Goal: Find specific page/section: Find specific page/section

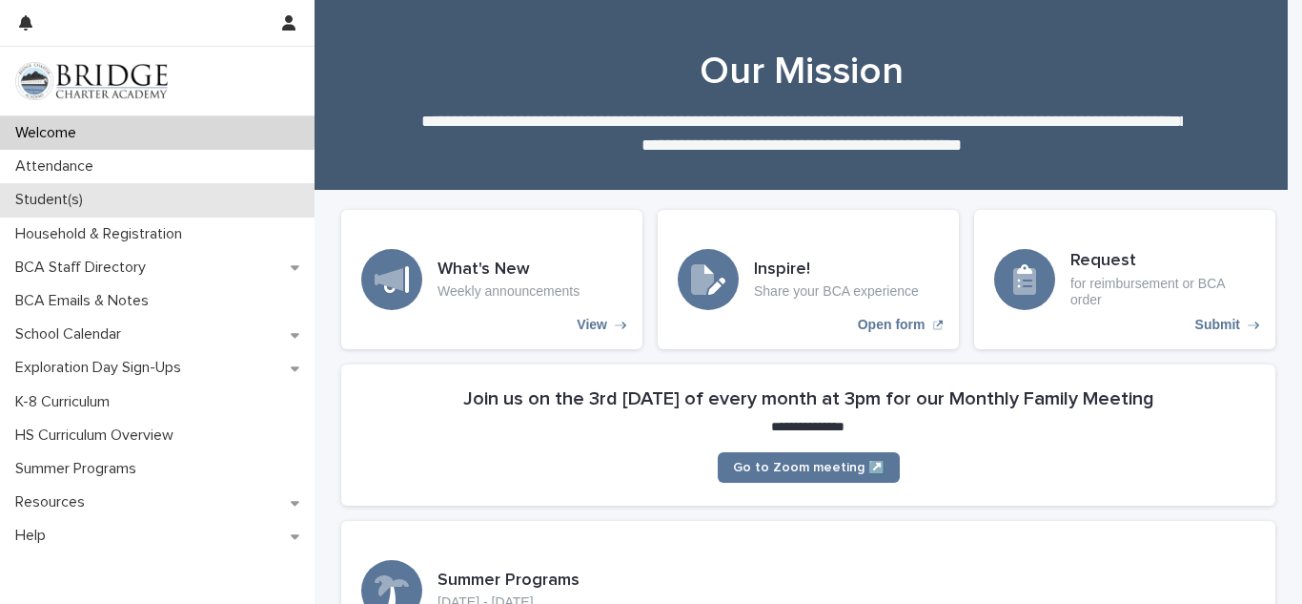
click at [42, 204] on p "Student(s)" at bounding box center [53, 200] width 91 height 18
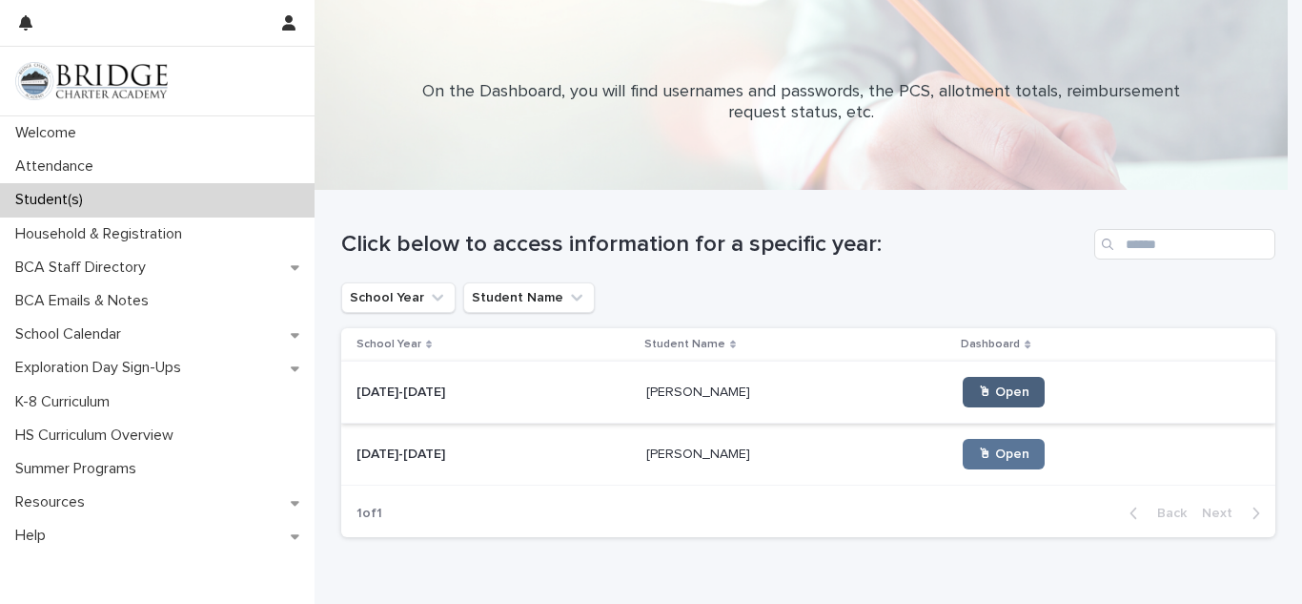
click at [978, 395] on span "🖱 Open" at bounding box center [1003, 391] width 51 height 13
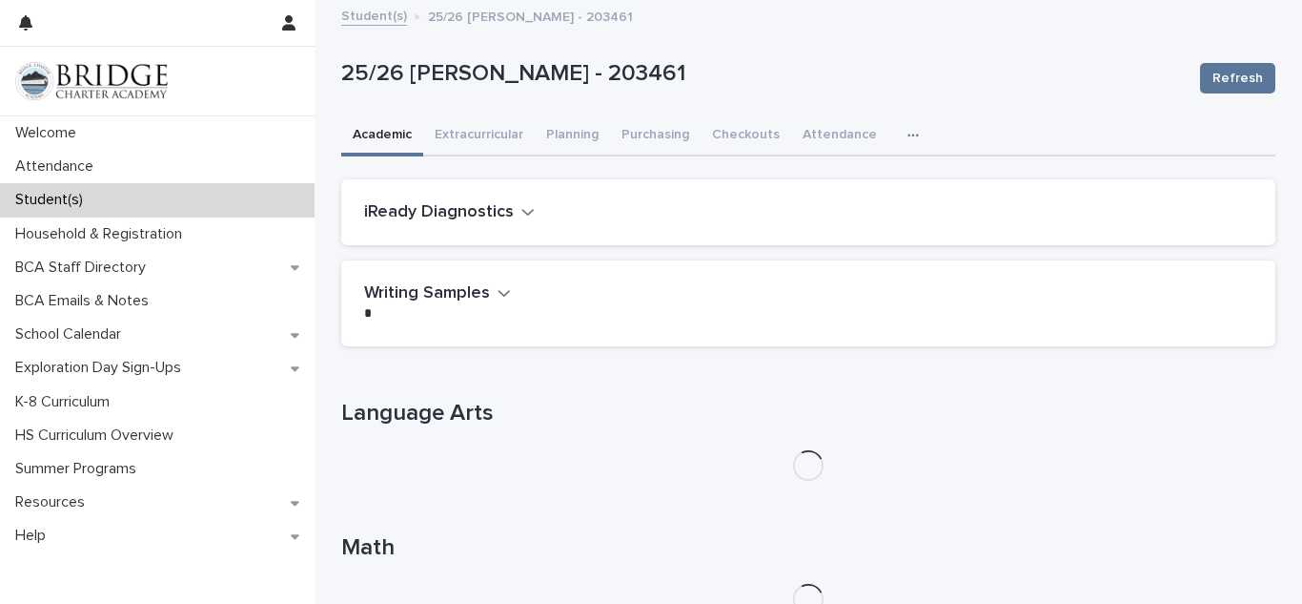
click at [908, 134] on icon "button" at bounding box center [913, 135] width 11 height 13
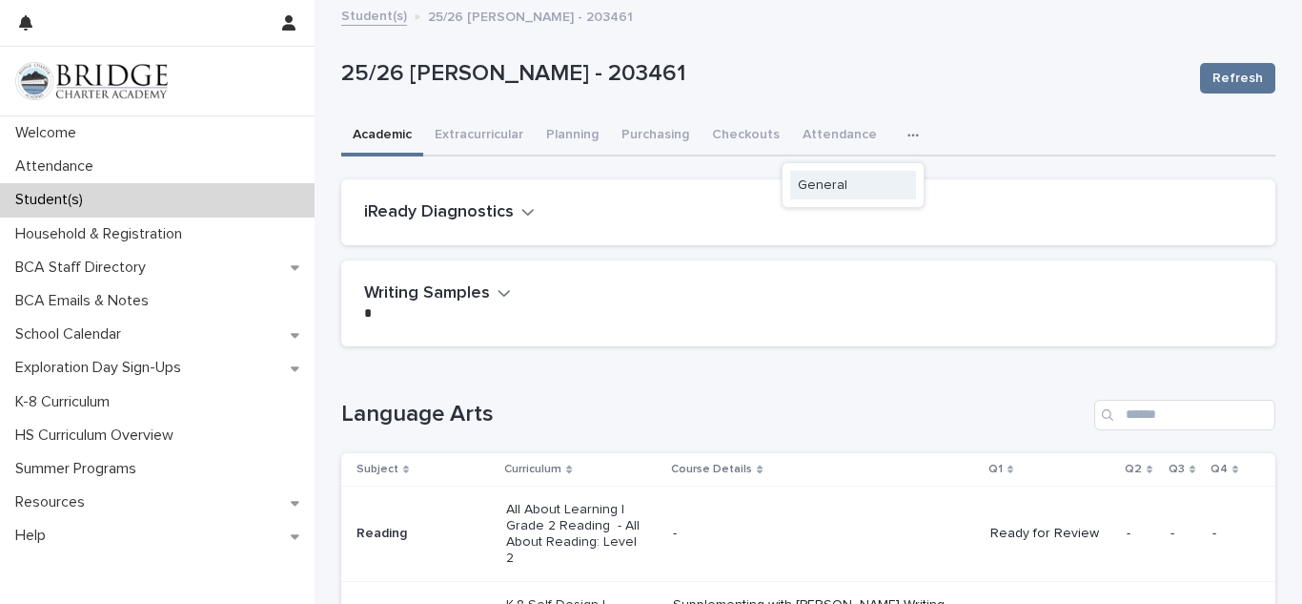
click at [824, 195] on button "General" at bounding box center [853, 185] width 126 height 29
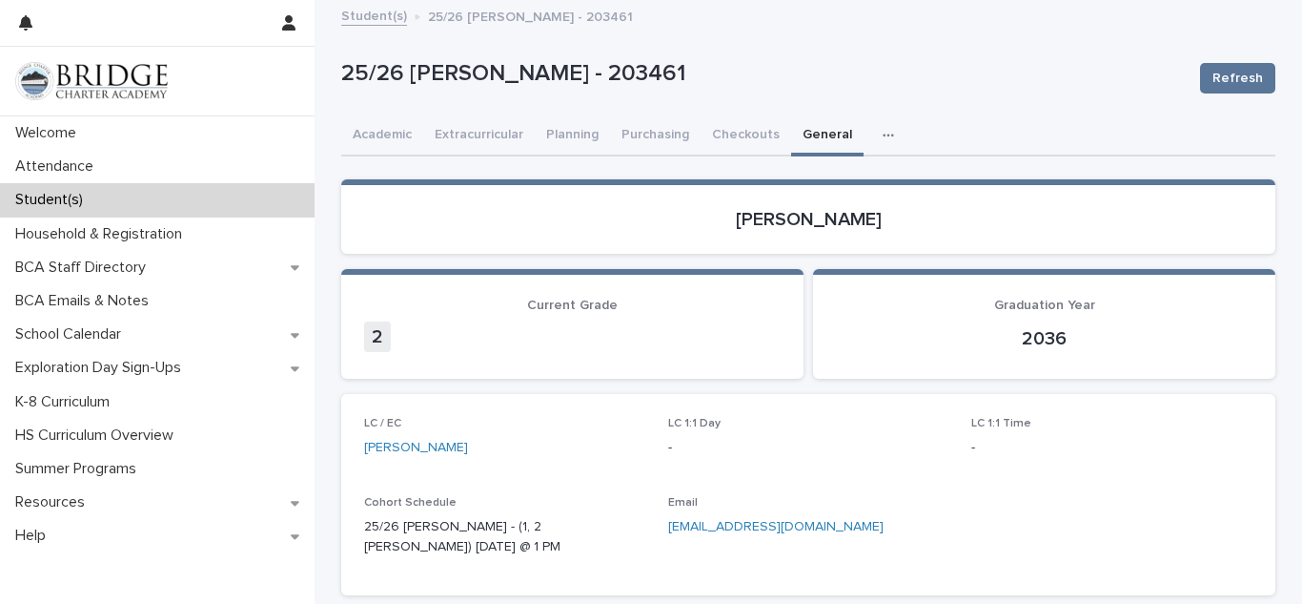
click at [1074, 457] on p "-" at bounding box center [1112, 448] width 281 height 20
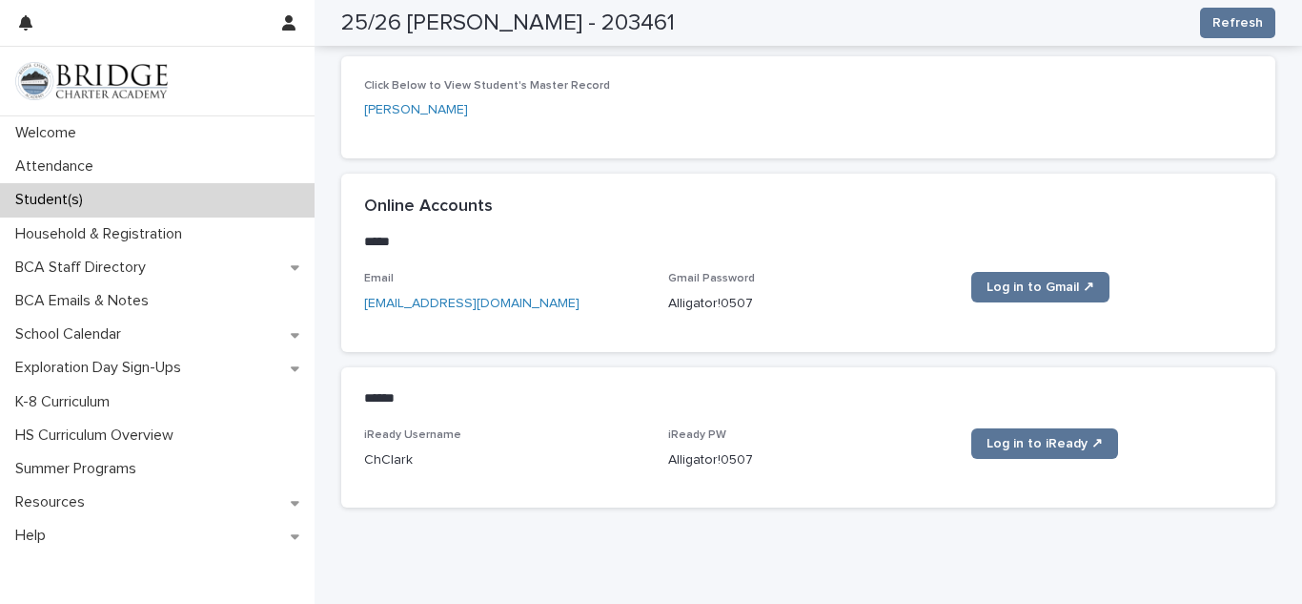
scroll to position [843, 0]
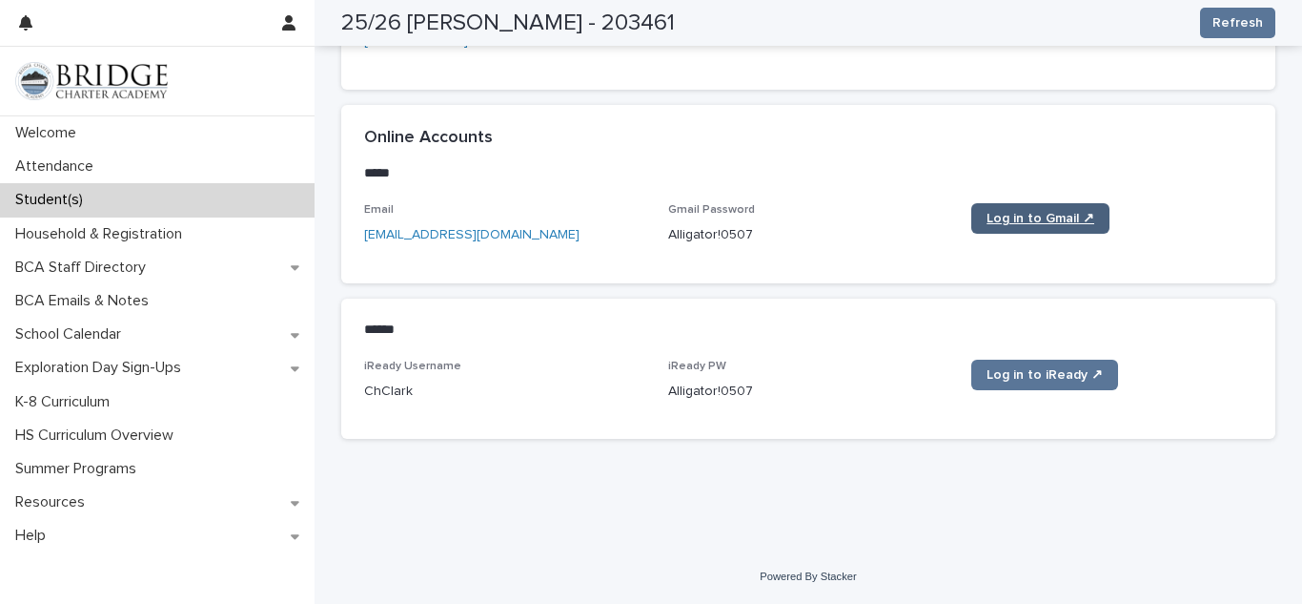
click at [1036, 216] on span "Log in to Gmail ↗" at bounding box center [1041, 218] width 108 height 13
click at [1029, 222] on span "Log in to Gmail ↗" at bounding box center [1041, 218] width 108 height 13
